Goal: Task Accomplishment & Management: Use online tool/utility

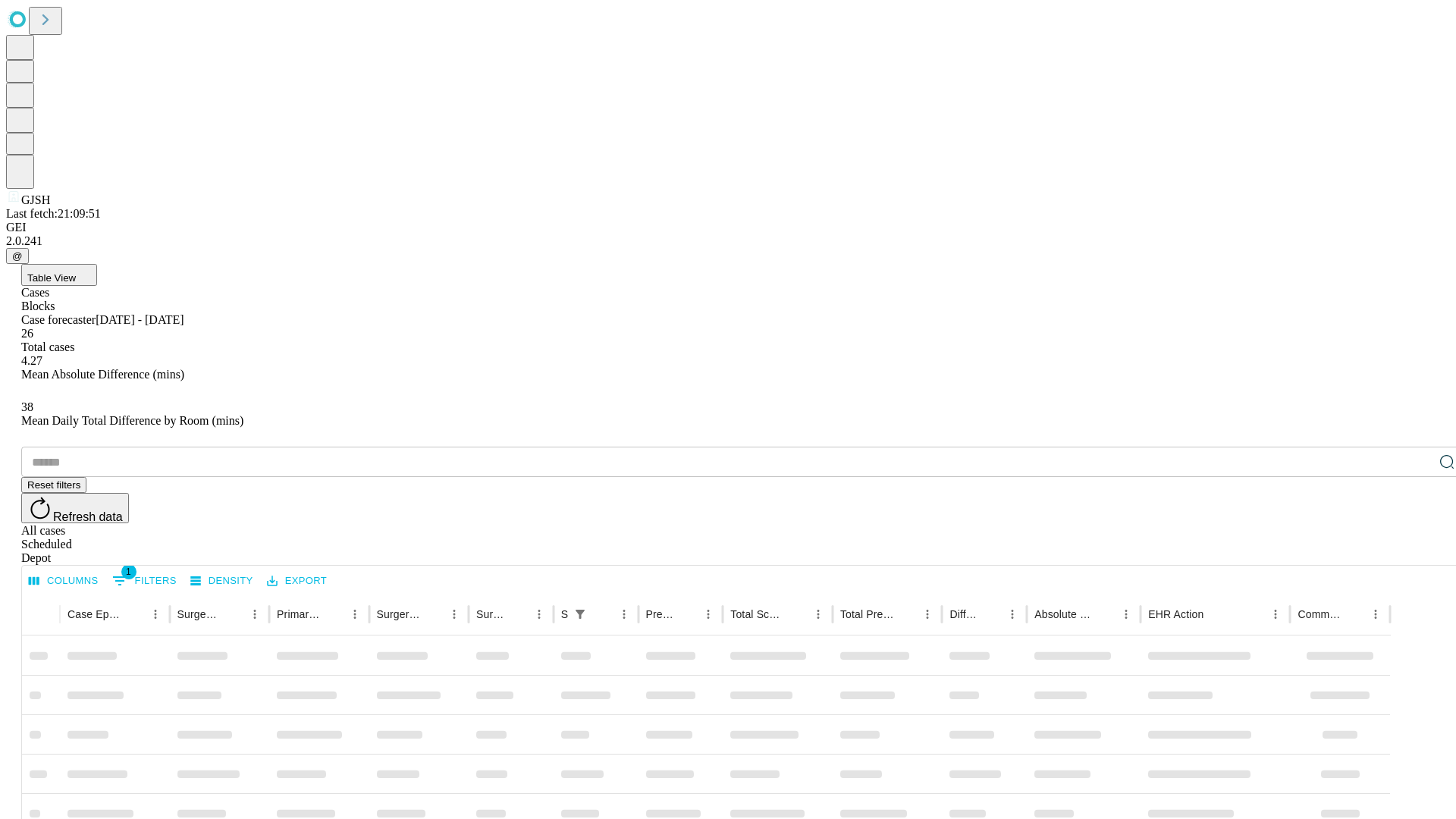
click at [1417, 551] on div "Depot" at bounding box center [743, 558] width 1443 height 13
